Goal: Navigation & Orientation: Understand site structure

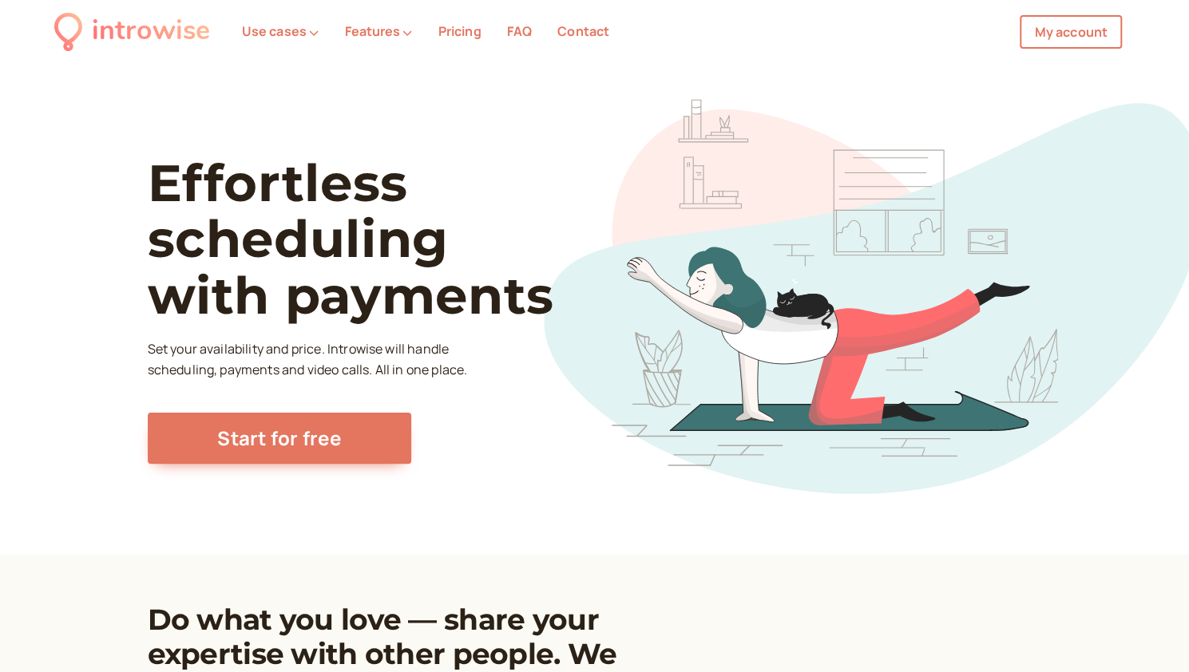
click at [1062, 45] on link "My account" at bounding box center [1070, 32] width 102 height 34
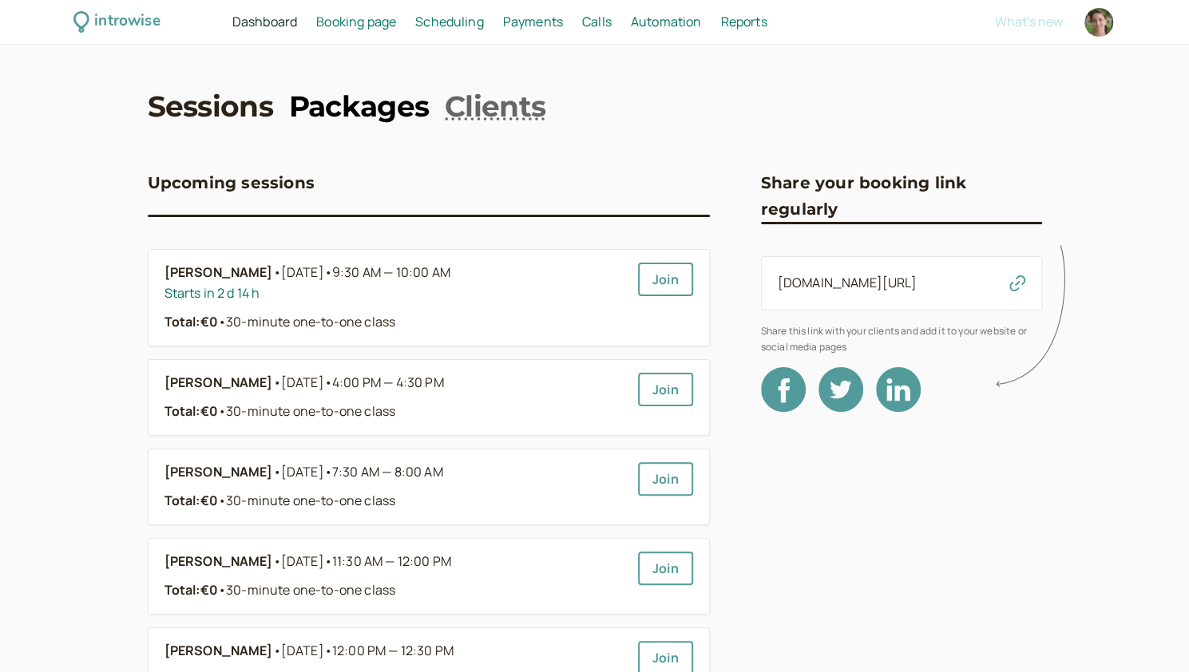
click at [353, 109] on link "Packages" at bounding box center [359, 106] width 140 height 40
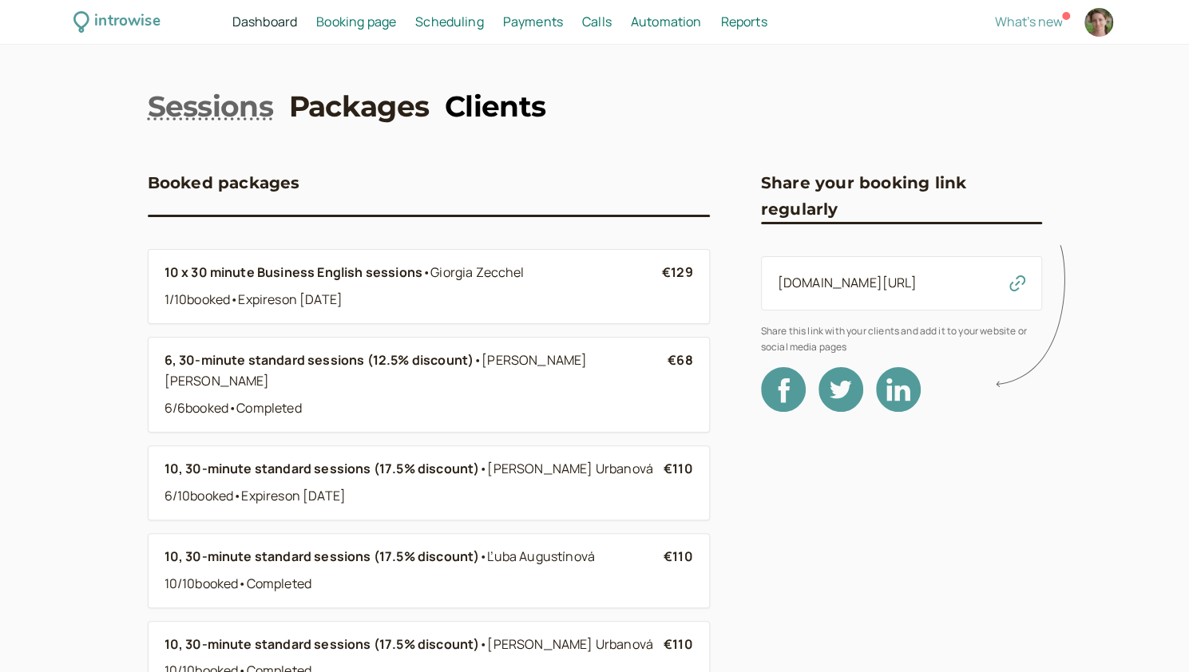
click at [489, 109] on link "Clients" at bounding box center [495, 106] width 101 height 40
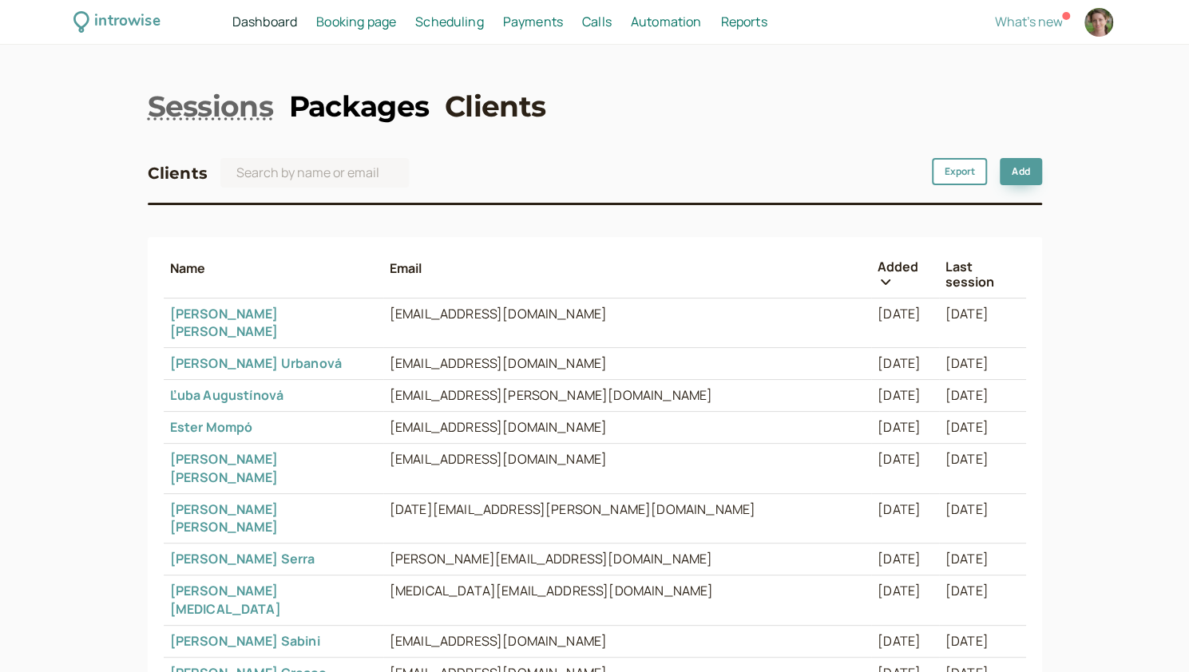
click at [353, 114] on link "Packages" at bounding box center [359, 106] width 140 height 40
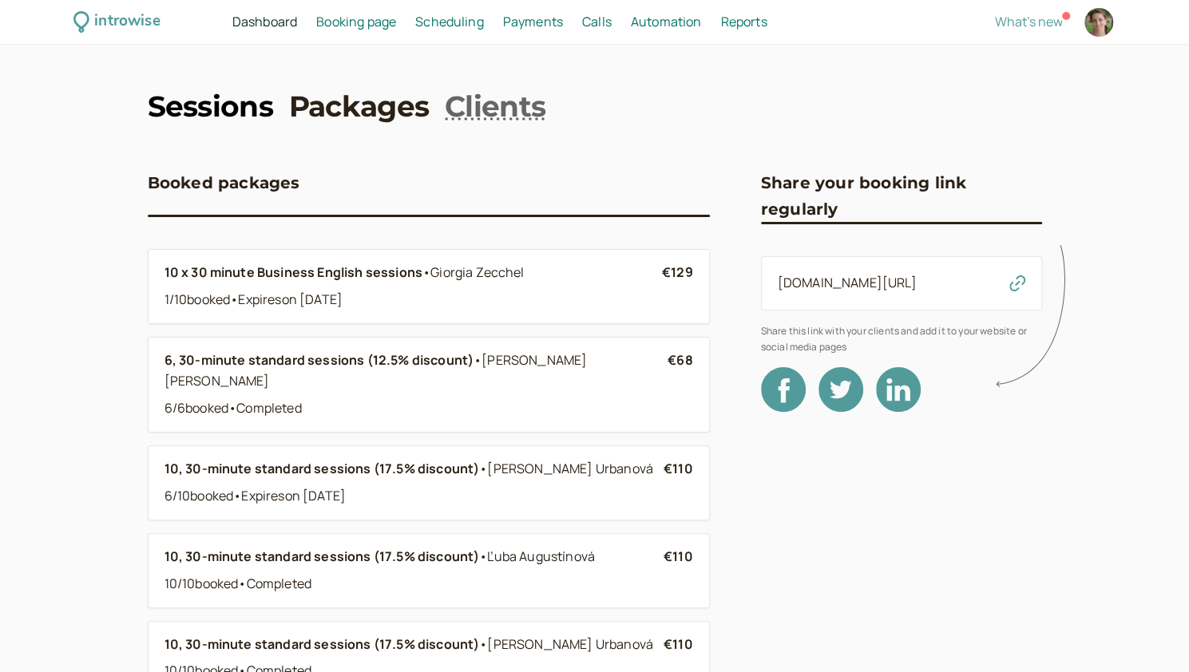
click at [227, 120] on link "Sessions" at bounding box center [210, 106] width 125 height 40
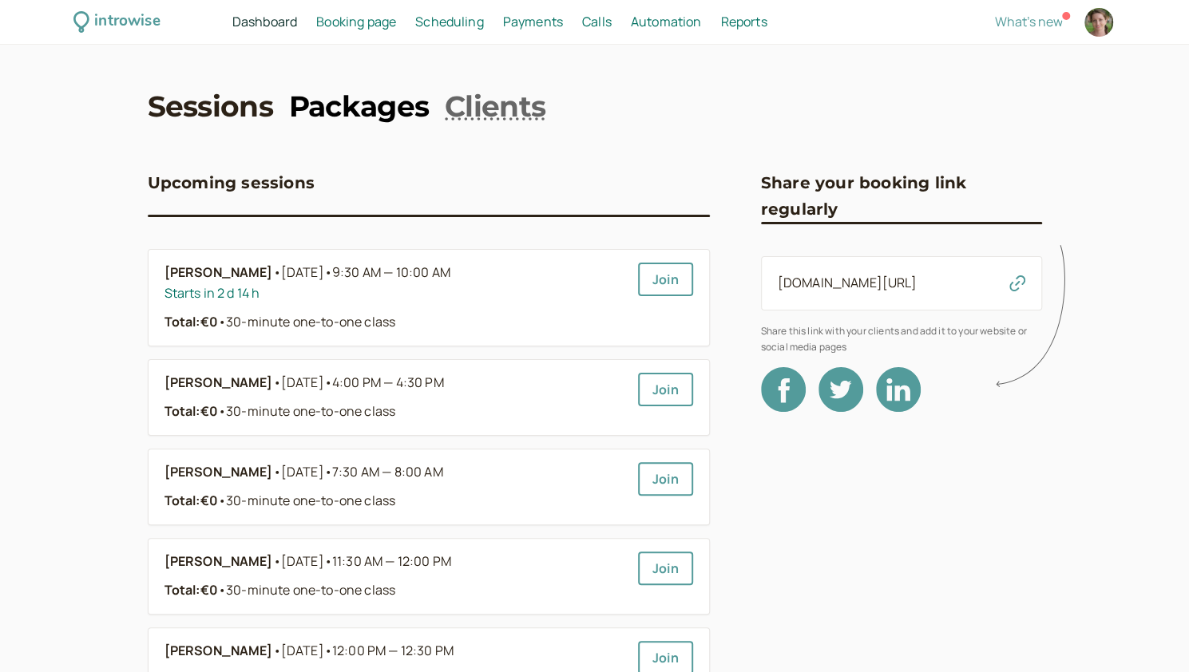
click at [367, 113] on link "Packages" at bounding box center [359, 106] width 140 height 40
